Goal: Information Seeking & Learning: Learn about a topic

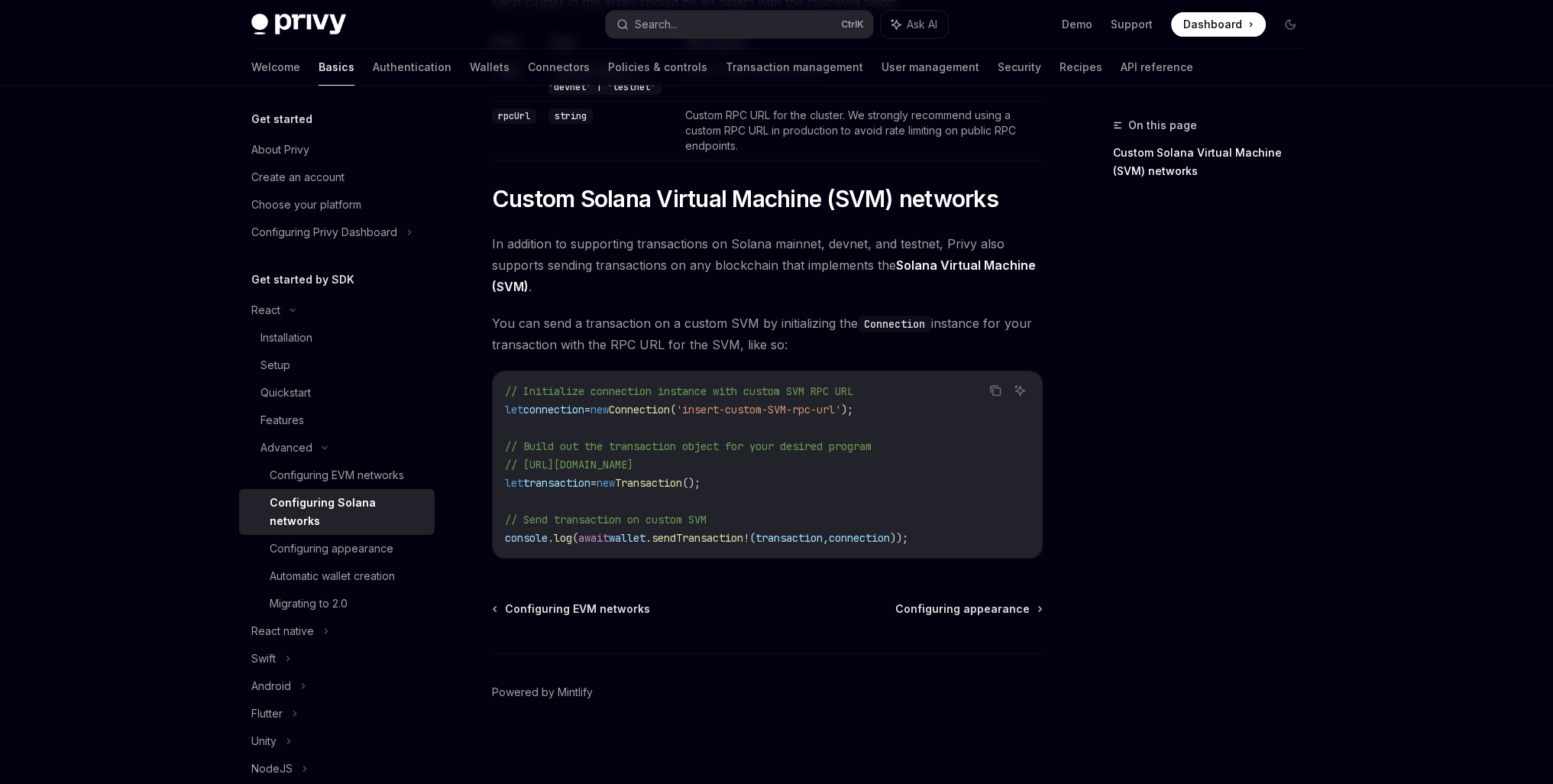
scroll to position [533, 0]
click at [321, 637] on div "React native" at bounding box center [337, 631] width 195 height 28
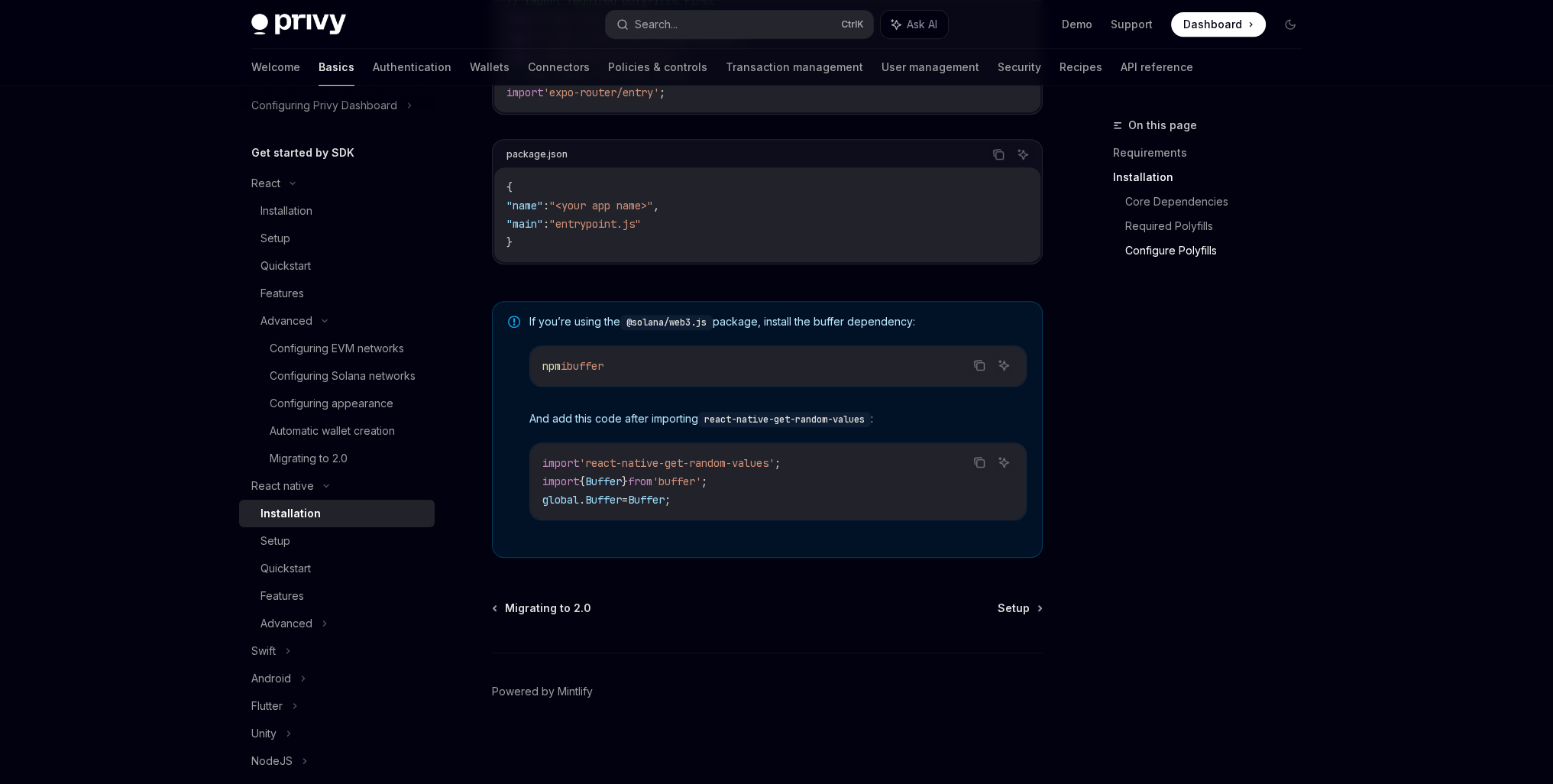
scroll to position [959, 0]
click at [284, 633] on div "Advanced" at bounding box center [286, 623] width 52 height 18
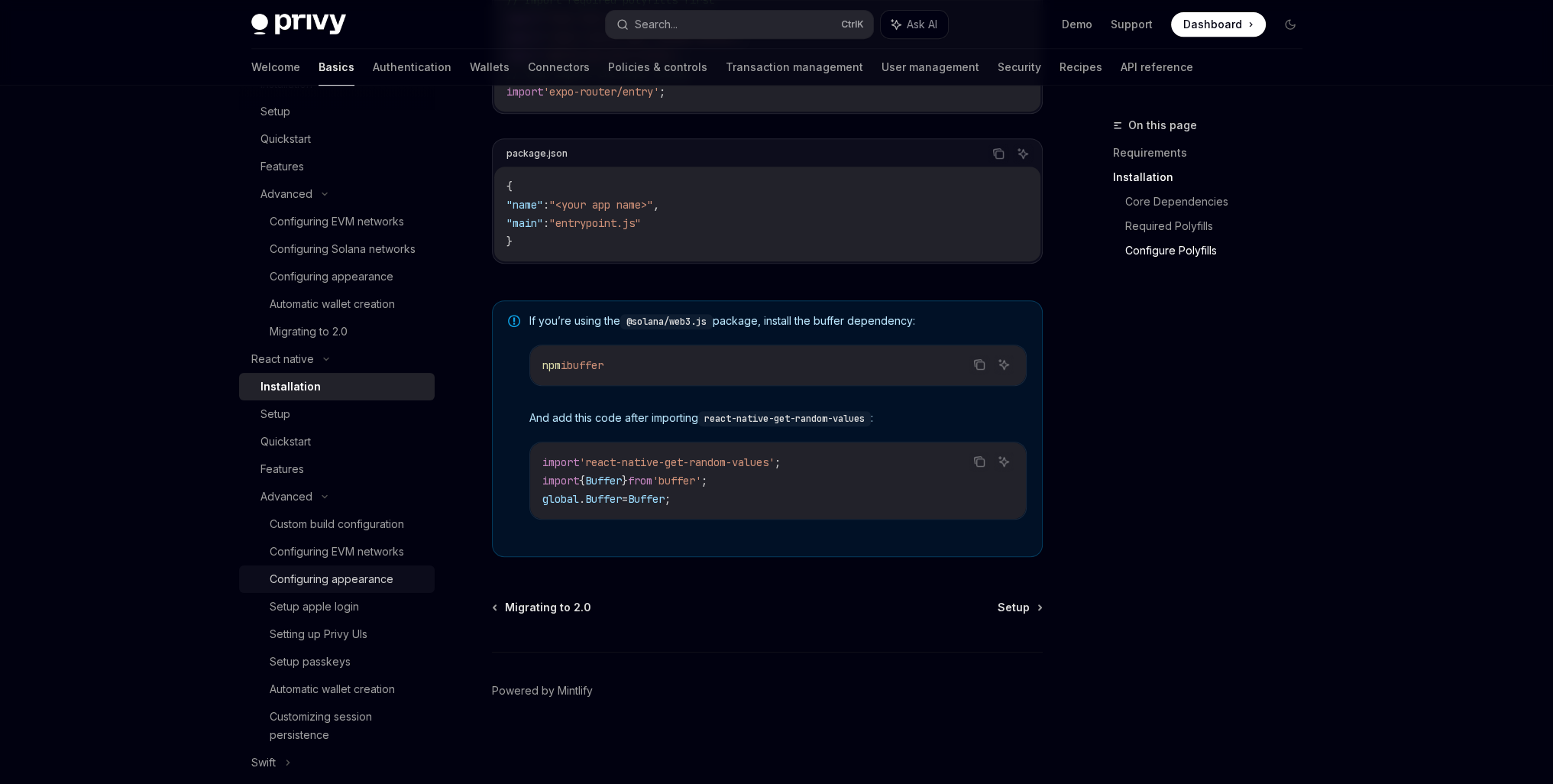
scroll to position [255, 0]
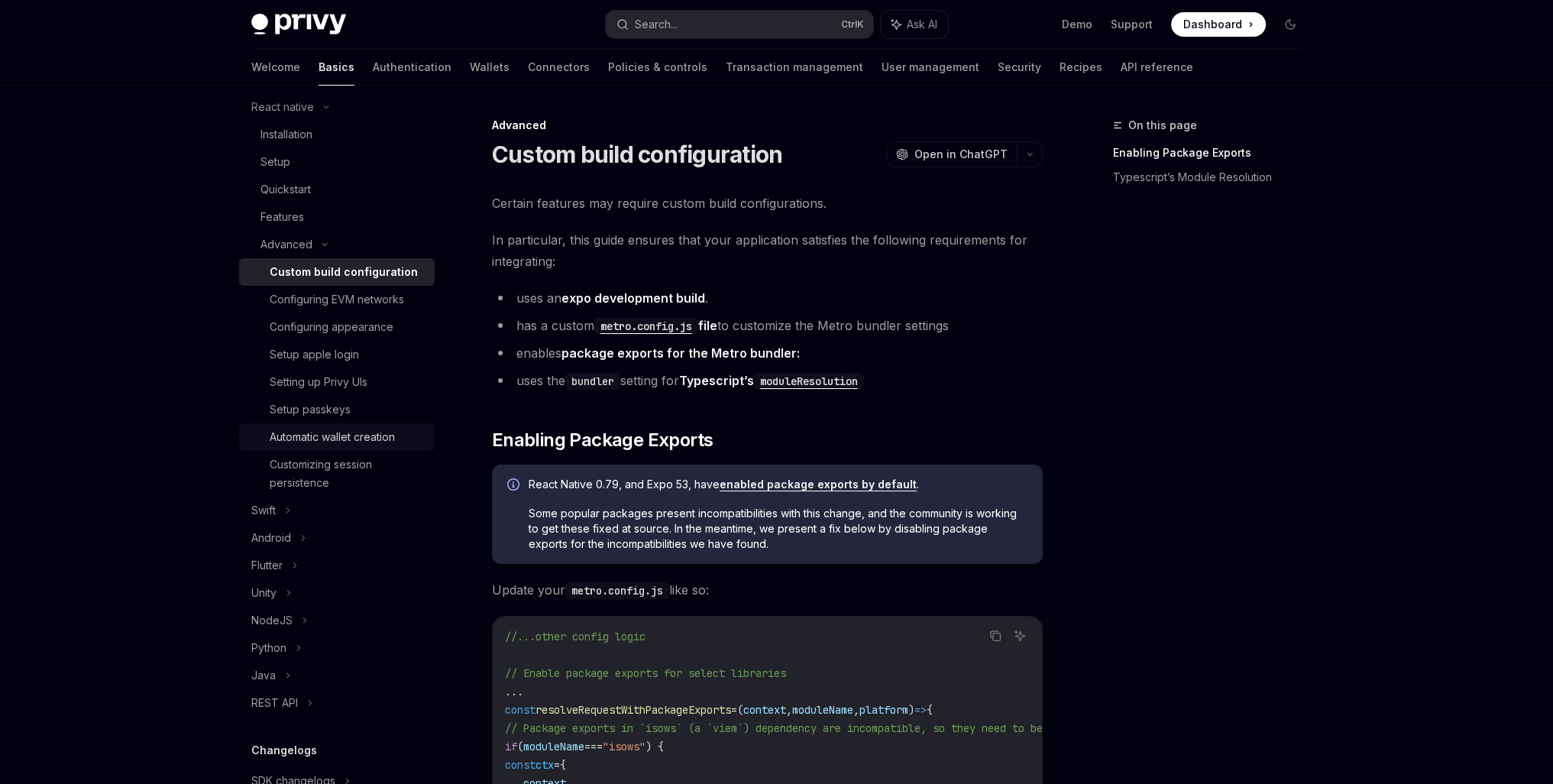
scroll to position [509, 0]
click at [351, 305] on div "Configuring EVM networks" at bounding box center [337, 296] width 134 height 18
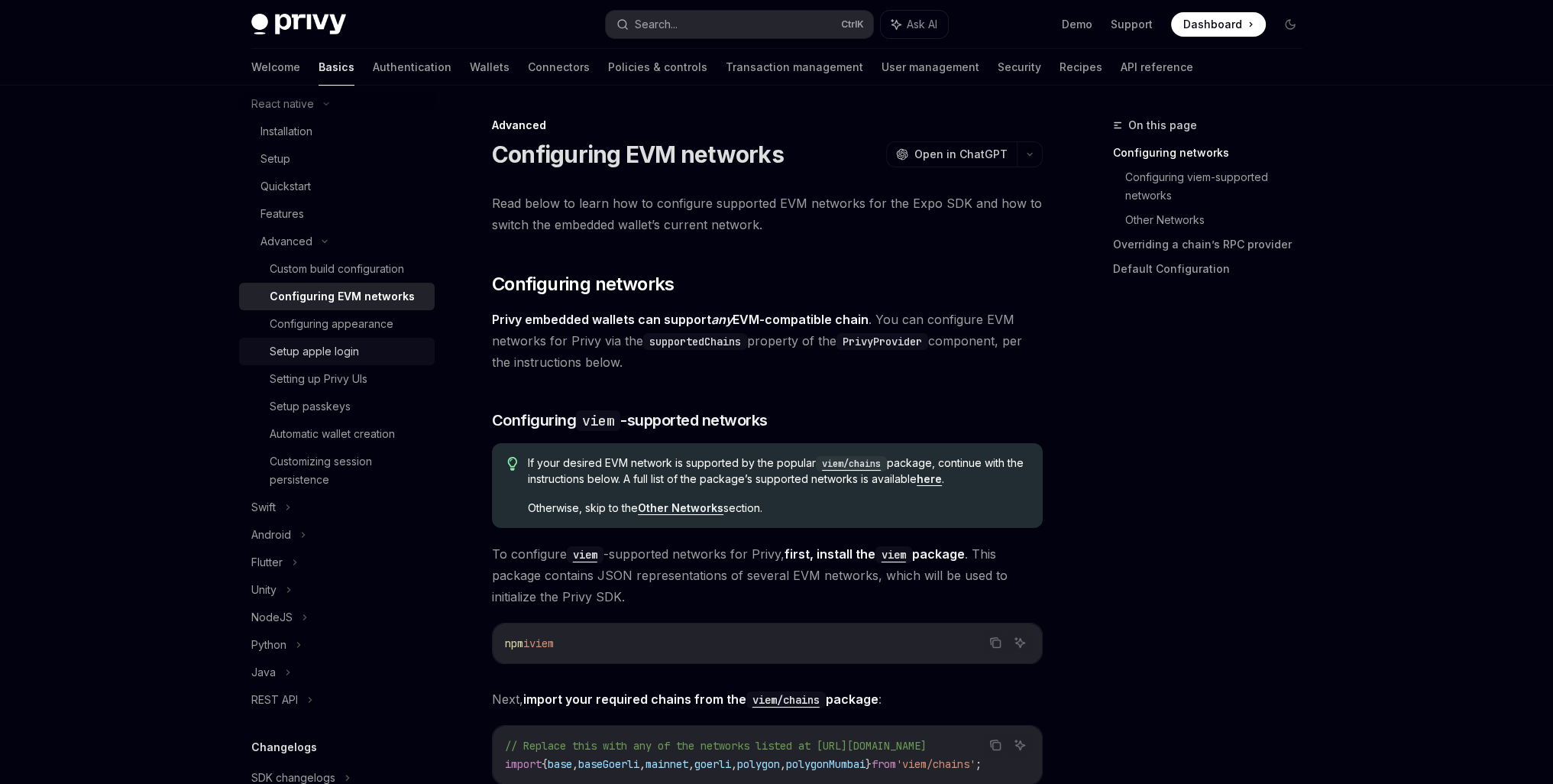
click at [369, 361] on div "Setup apple login" at bounding box center [348, 351] width 156 height 18
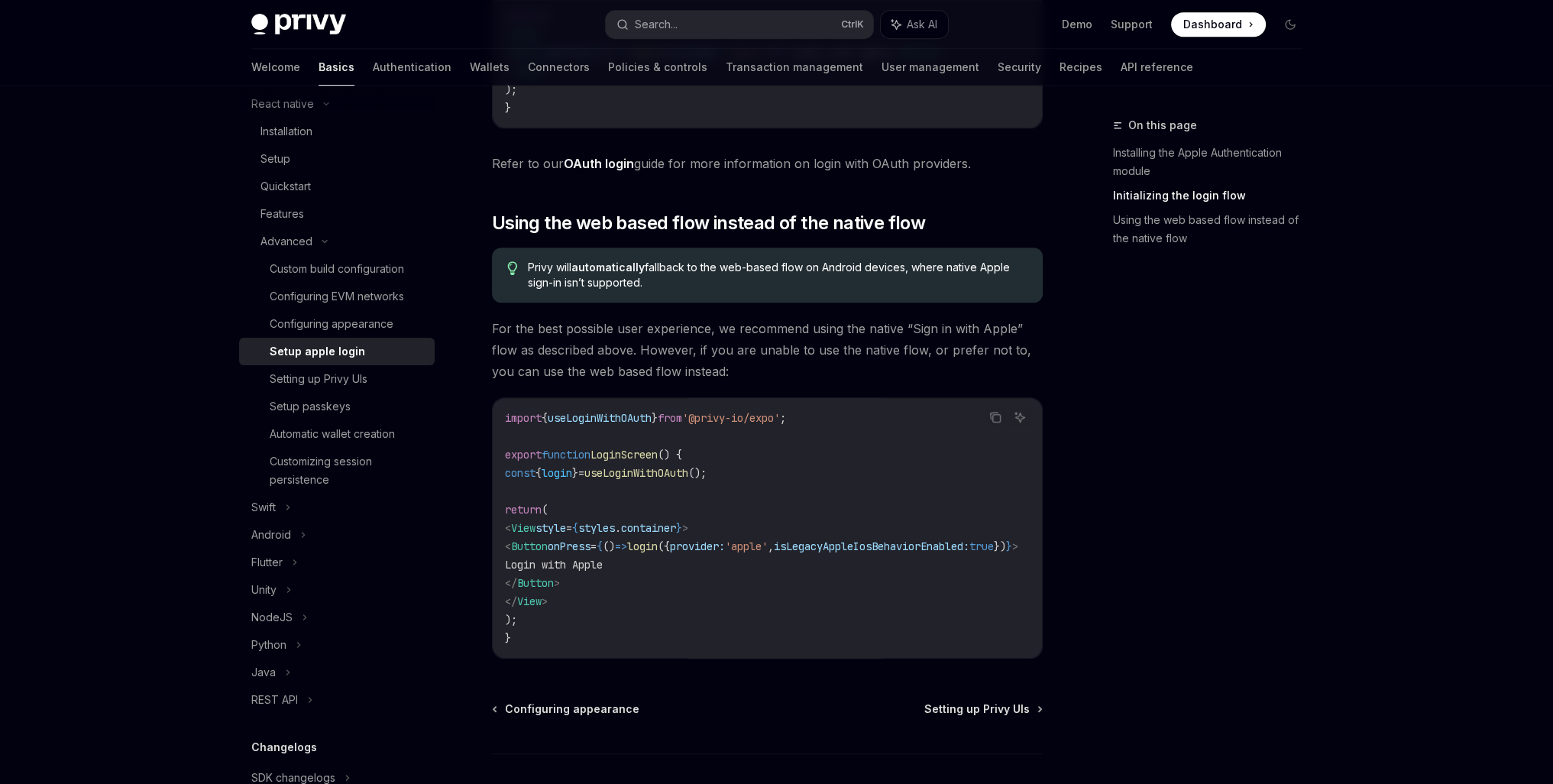
scroll to position [1019, 0]
drag, startPoint x: 927, startPoint y: 664, endPoint x: 944, endPoint y: 663, distance: 17.0
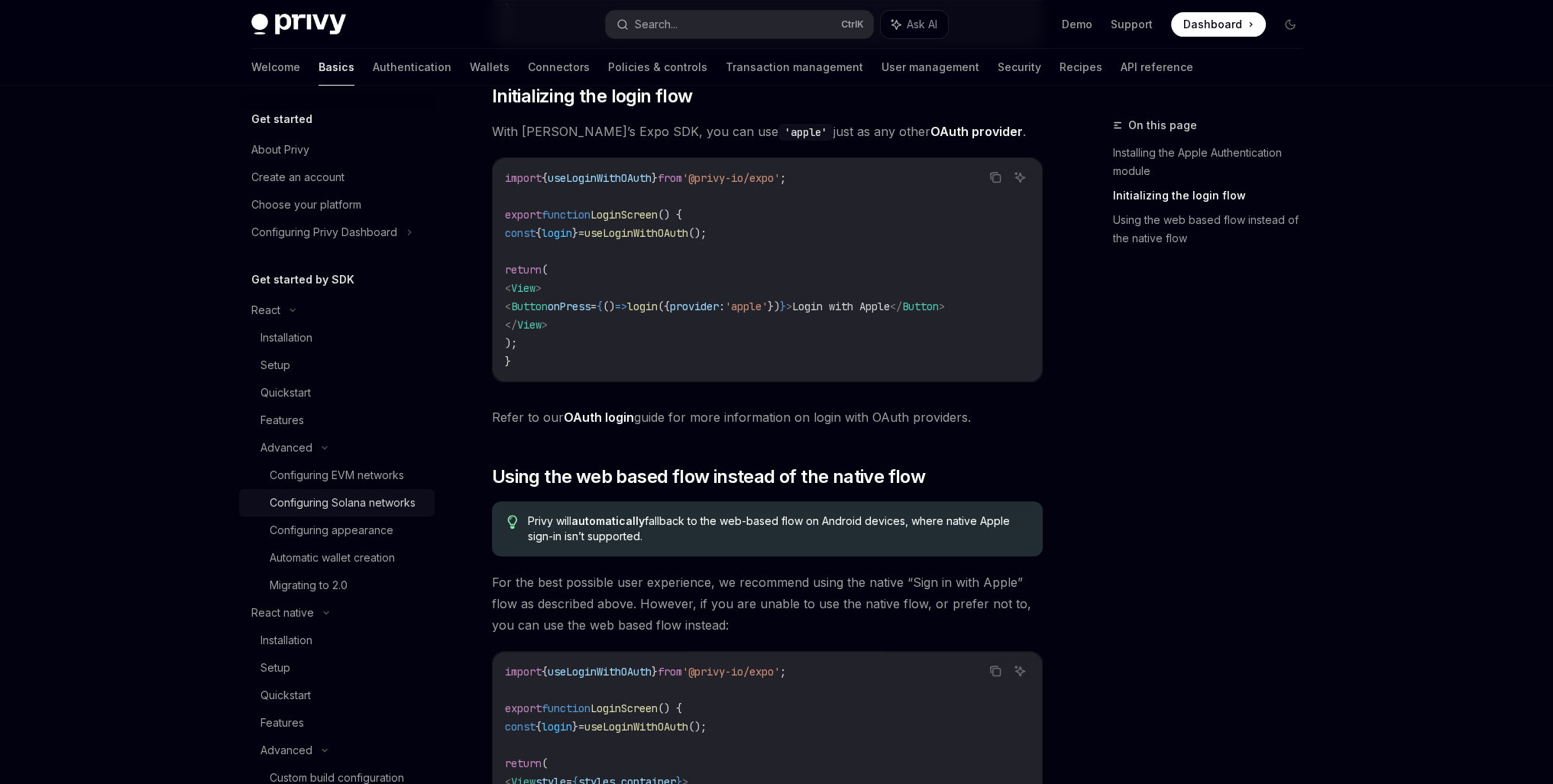
scroll to position [764, 0]
click at [748, 80] on link "Transaction management" at bounding box center [795, 67] width 138 height 36
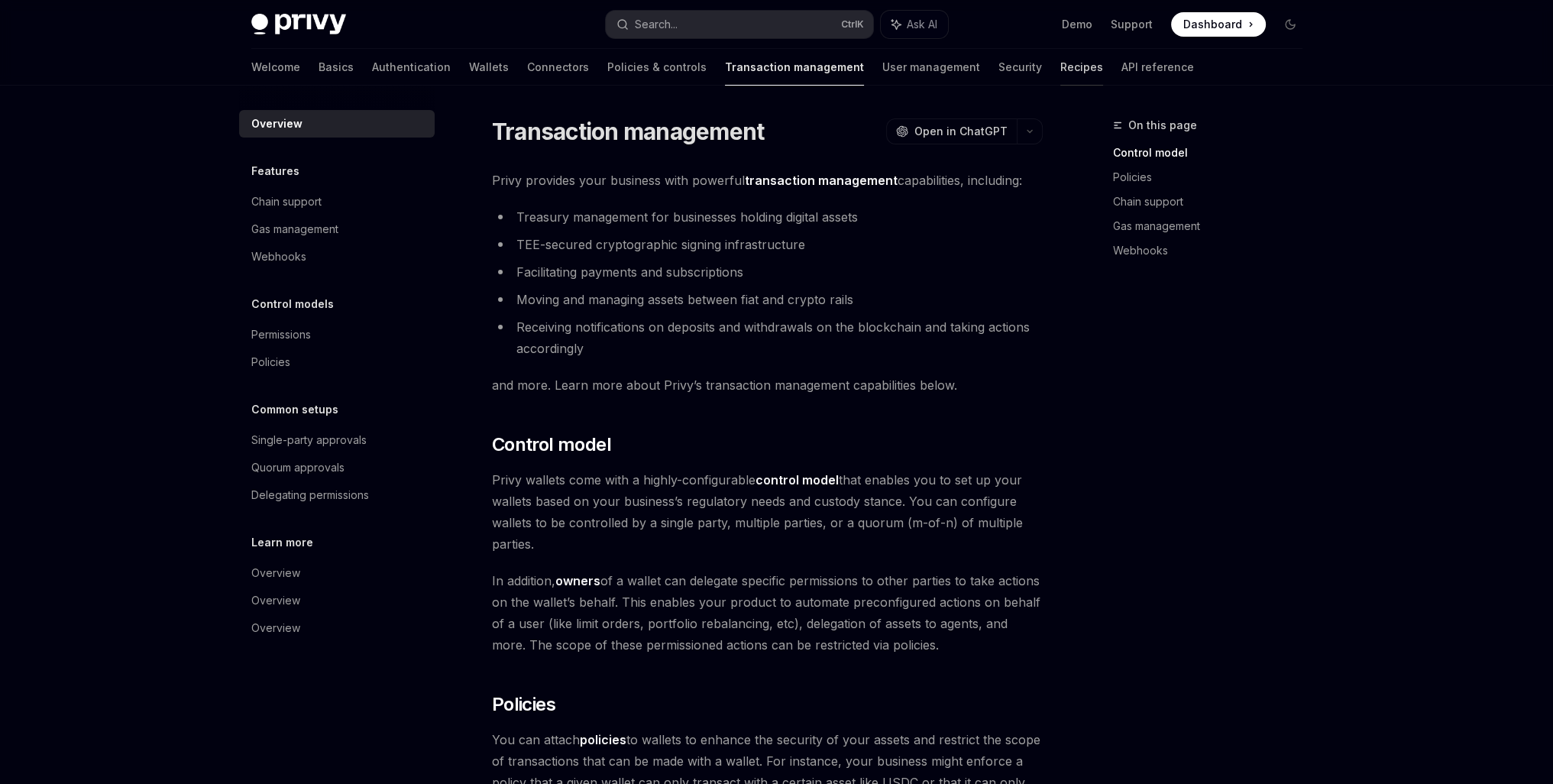
click at [1061, 76] on link "Recipes" at bounding box center [1082, 67] width 43 height 36
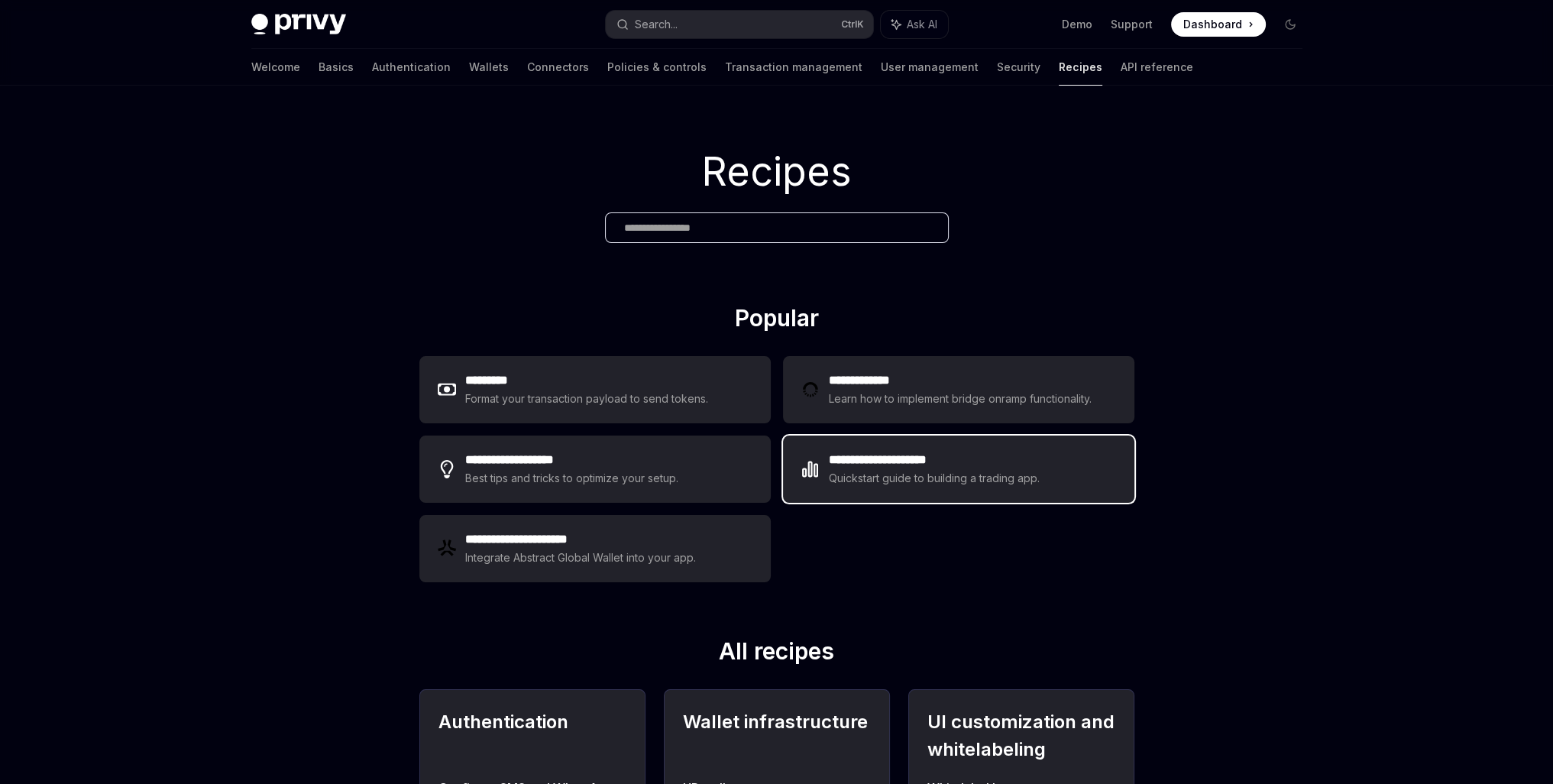
click at [844, 462] on h2 "**********" at bounding box center [934, 459] width 212 height 18
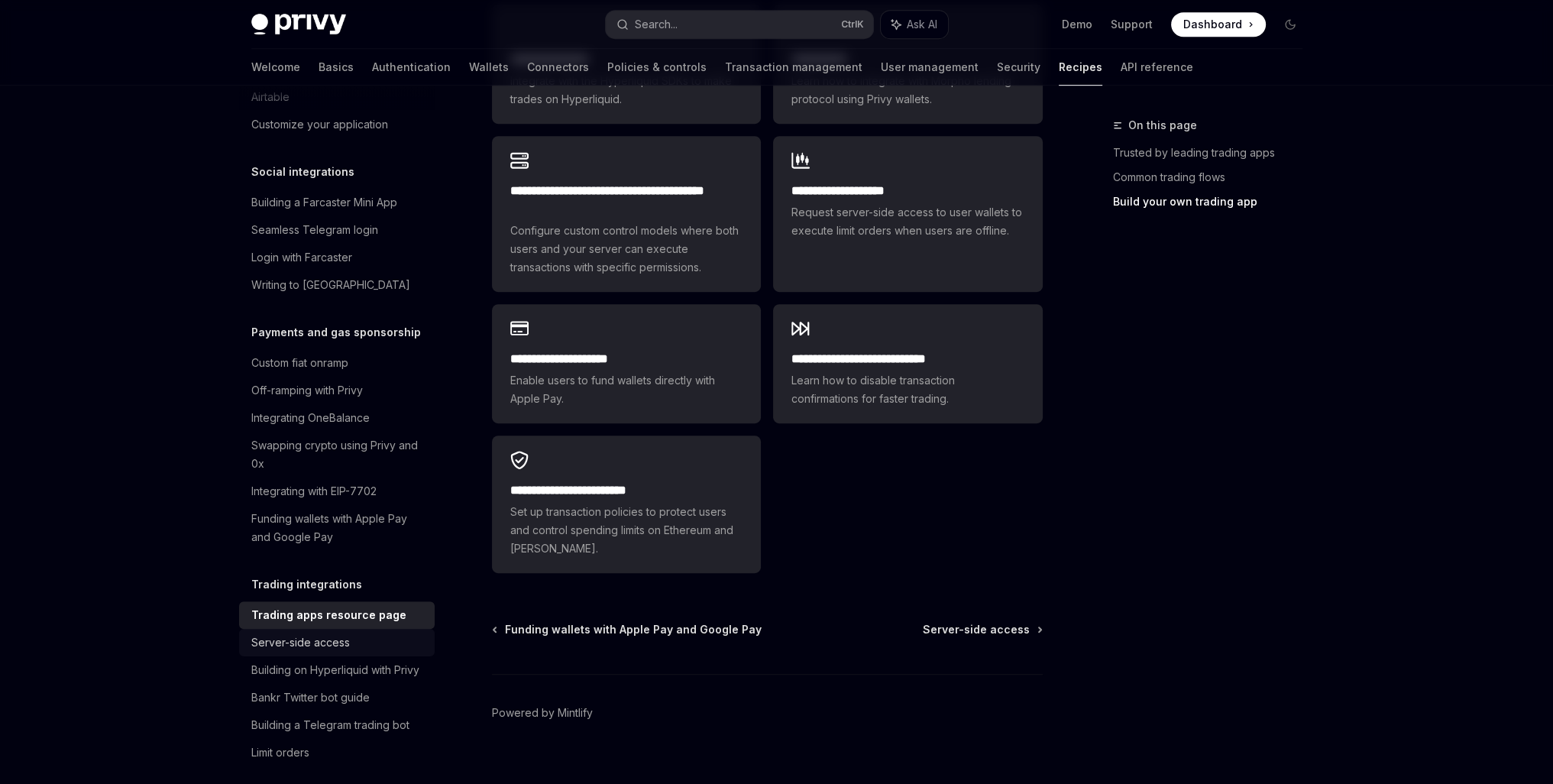
scroll to position [1108, 0]
click at [346, 400] on div "Off-ramping with Privy" at bounding box center [307, 391] width 112 height 18
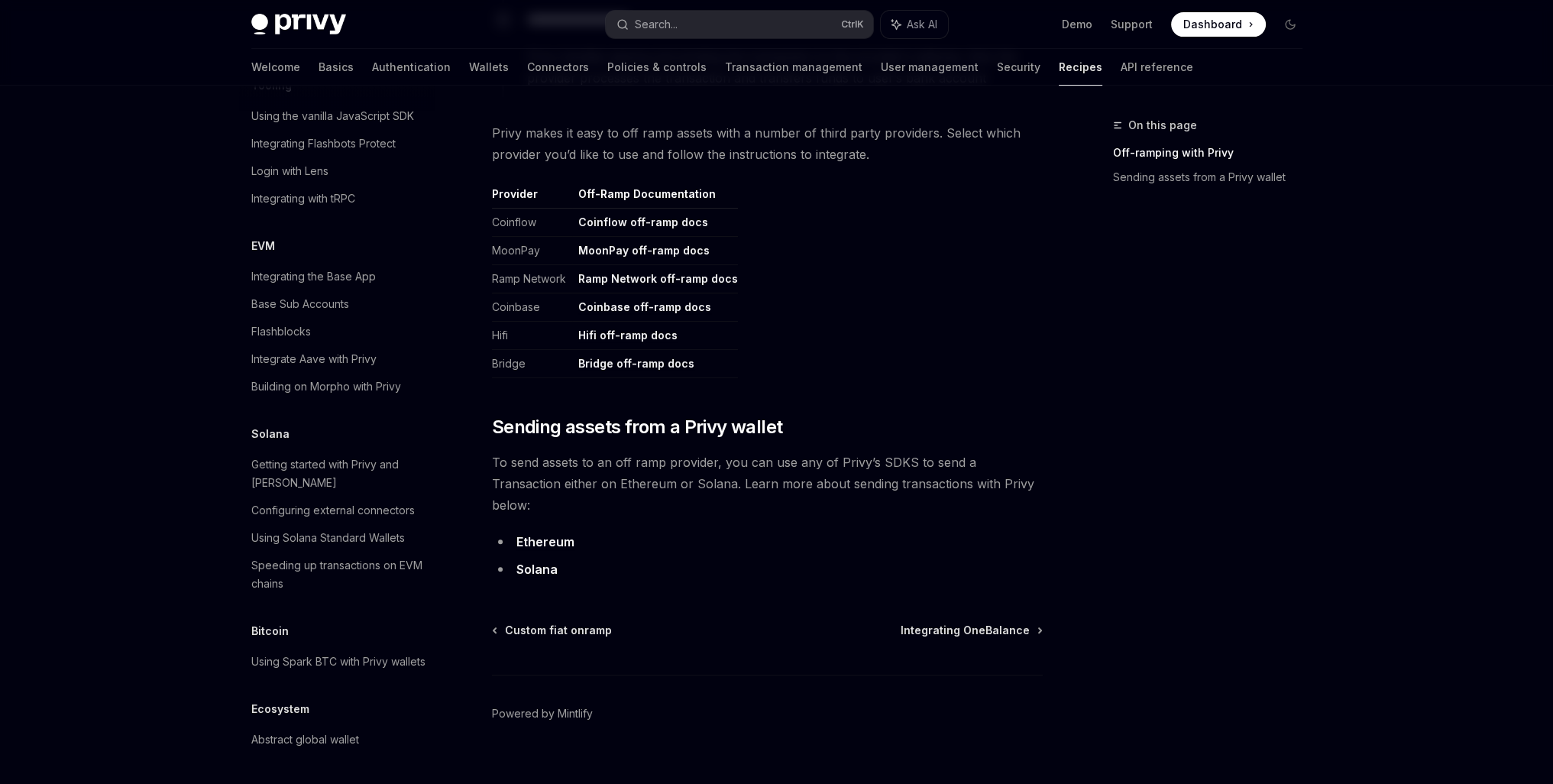
scroll to position [2037, 0]
click at [312, 492] on div "Getting started with Privy and [PERSON_NAME]" at bounding box center [339, 474] width 174 height 36
type textarea "*"
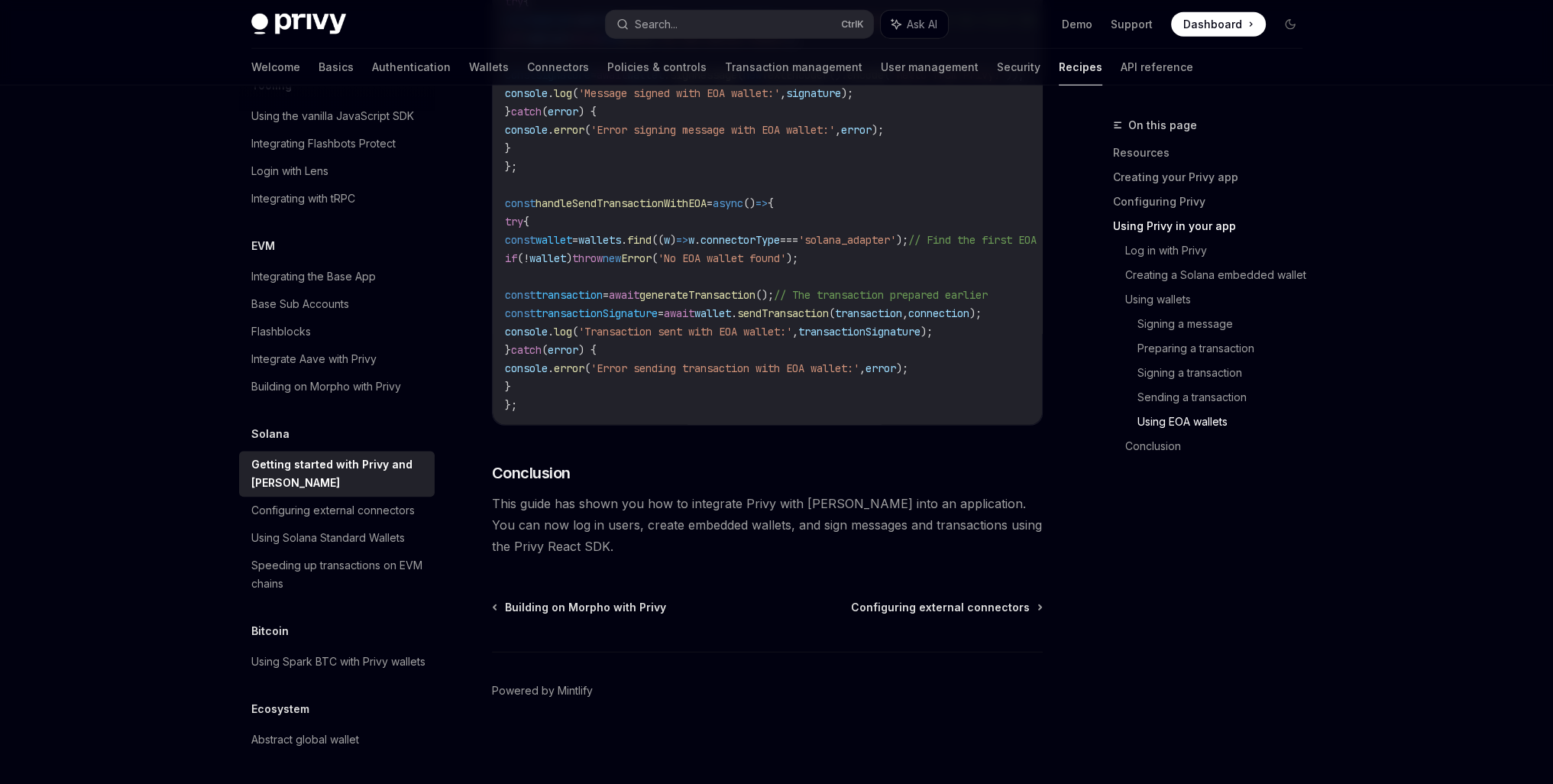
scroll to position [2148, 0]
